Goal: Task Accomplishment & Management: Use online tool/utility

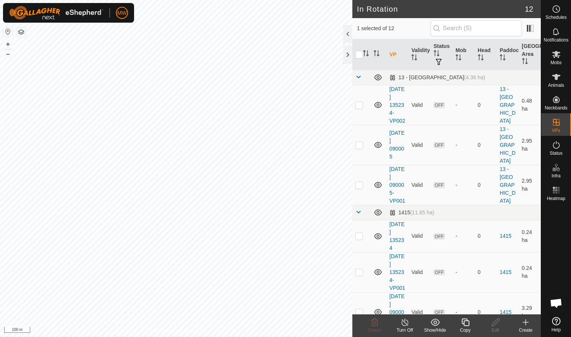
click at [302, 206] on icon at bounding box center [465, 322] width 8 height 8
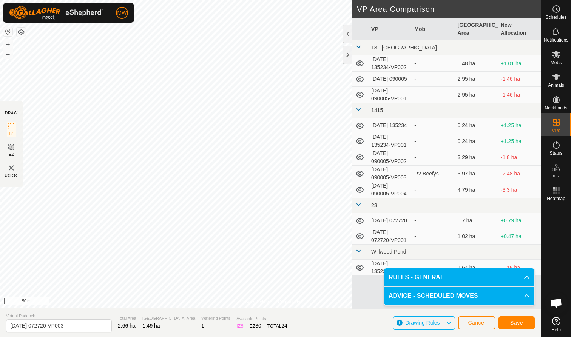
click at [302, 206] on span "Save" at bounding box center [516, 323] width 13 height 6
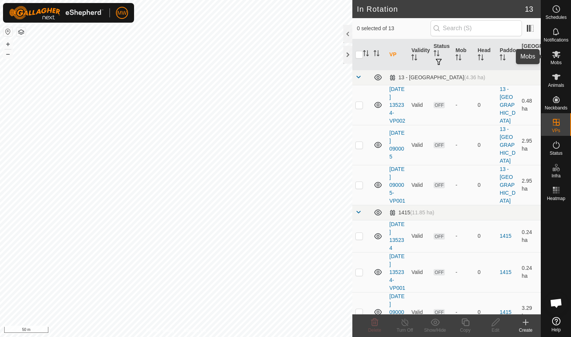
click at [302, 57] on icon at bounding box center [555, 54] width 9 height 9
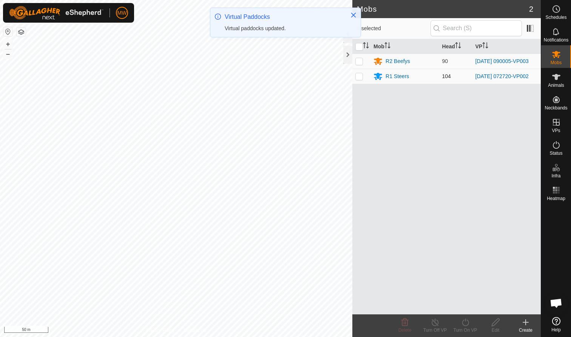
click at [302, 77] on p-checkbox at bounding box center [359, 76] width 8 height 6
checkbox input "true"
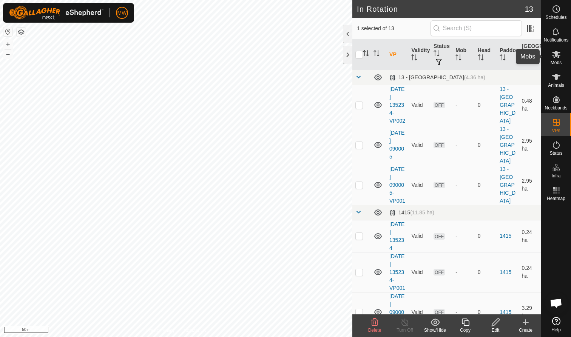
click at [302, 58] on icon at bounding box center [555, 54] width 9 height 9
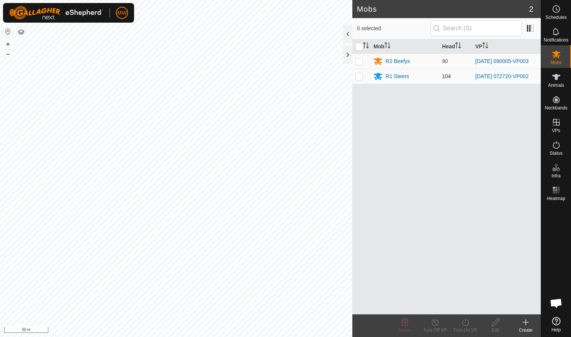
click at [302, 77] on p-checkbox at bounding box center [359, 76] width 8 height 6
checkbox input "true"
click at [302, 206] on icon at bounding box center [464, 322] width 9 height 9
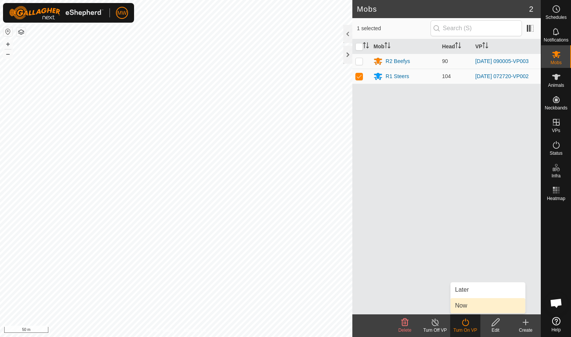
click at [302, 206] on link "Now" at bounding box center [487, 305] width 75 height 15
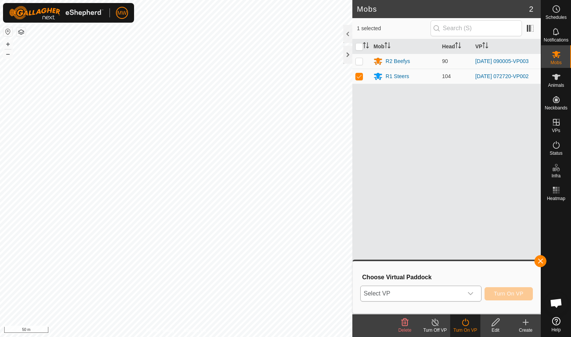
click at [302, 206] on icon "dropdown trigger" at bounding box center [470, 294] width 6 height 6
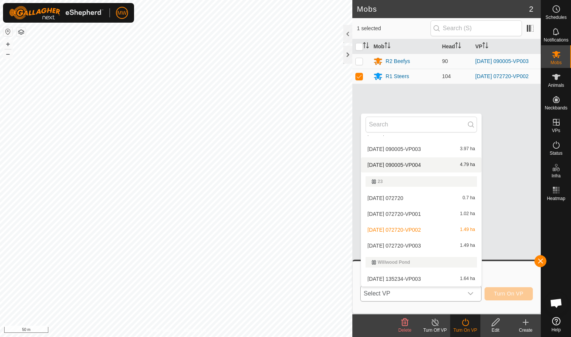
scroll to position [124, 0]
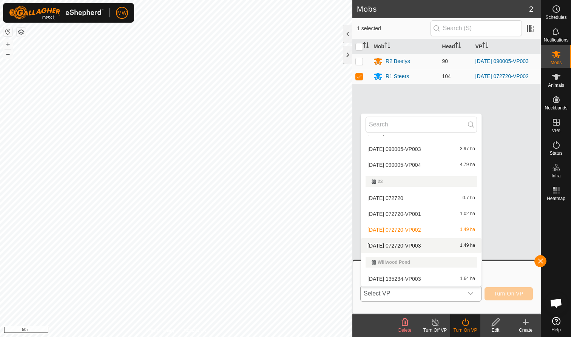
click at [302, 206] on li "2025-09-27 072720-VP003 1.49 ha" at bounding box center [421, 245] width 120 height 15
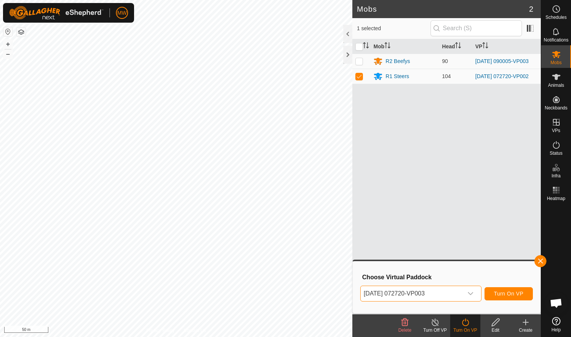
click at [302, 206] on span "Turn On VP" at bounding box center [508, 294] width 29 height 6
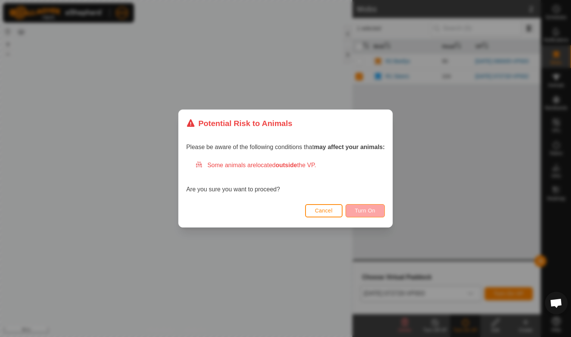
click at [302, 206] on span "Turn On" at bounding box center [365, 211] width 20 height 6
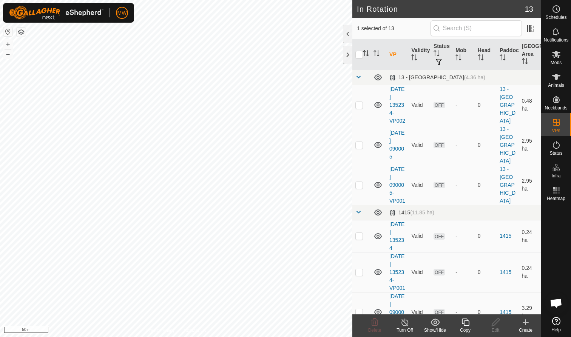
click at [466, 324] on icon at bounding box center [464, 322] width 9 height 9
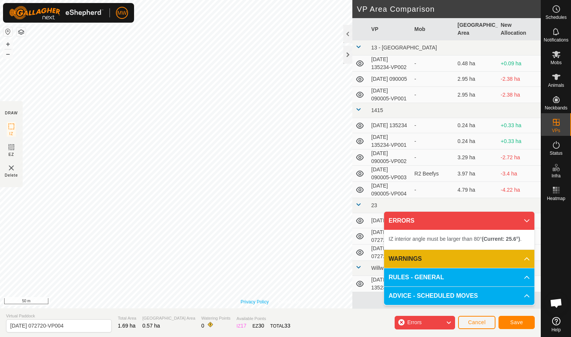
click at [264, 302] on link "Privacy Policy" at bounding box center [254, 301] width 28 height 7
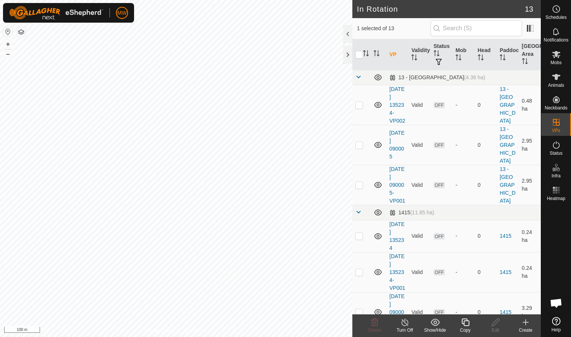
click at [302, 206] on icon at bounding box center [464, 322] width 9 height 9
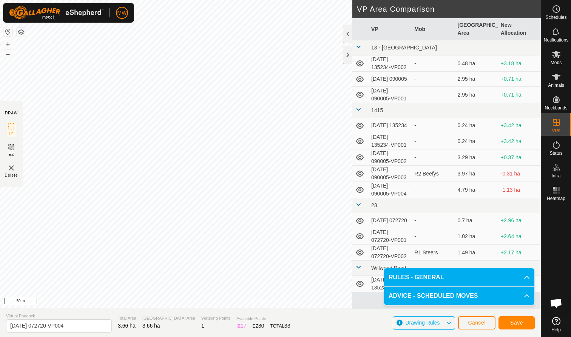
click at [302, 206] on span "Save" at bounding box center [516, 323] width 13 height 6
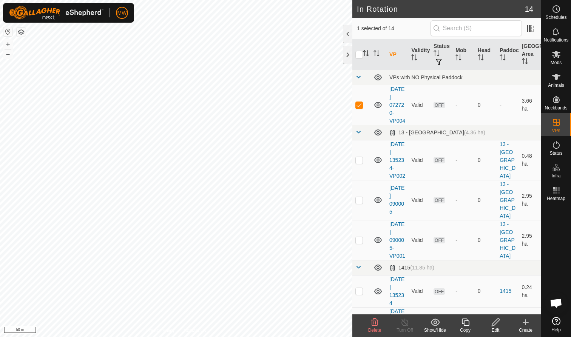
checkbox input "true"
click at [302, 206] on icon at bounding box center [464, 322] width 9 height 9
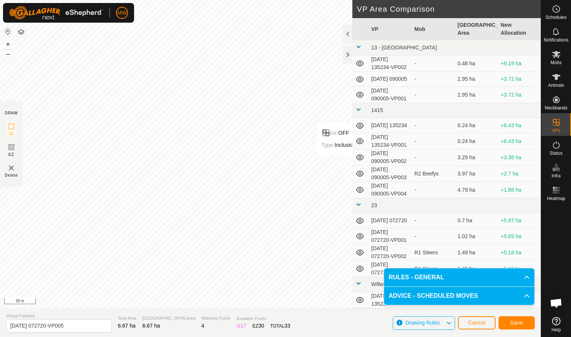
click at [302, 206] on span "Save" at bounding box center [516, 323] width 13 height 6
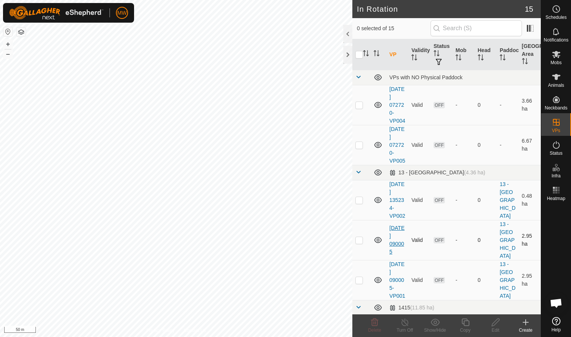
checkbox input "true"
click at [302, 206] on icon at bounding box center [464, 322] width 9 height 9
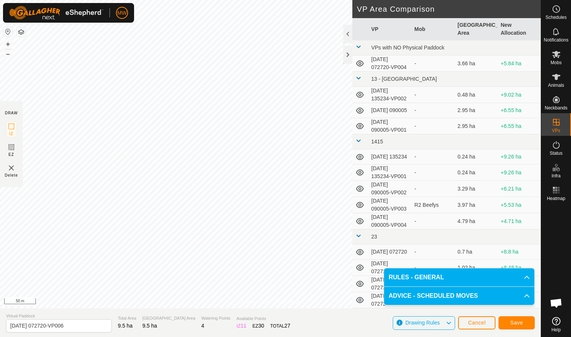
click at [302, 206] on span "Save" at bounding box center [516, 323] width 13 height 6
